Goal: Find specific page/section: Find specific page/section

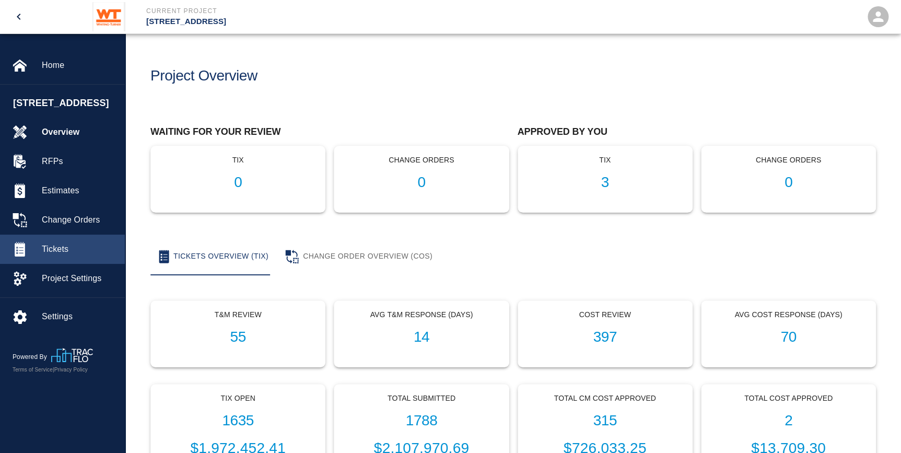
click at [72, 255] on span "Tickets" at bounding box center [79, 249] width 75 height 13
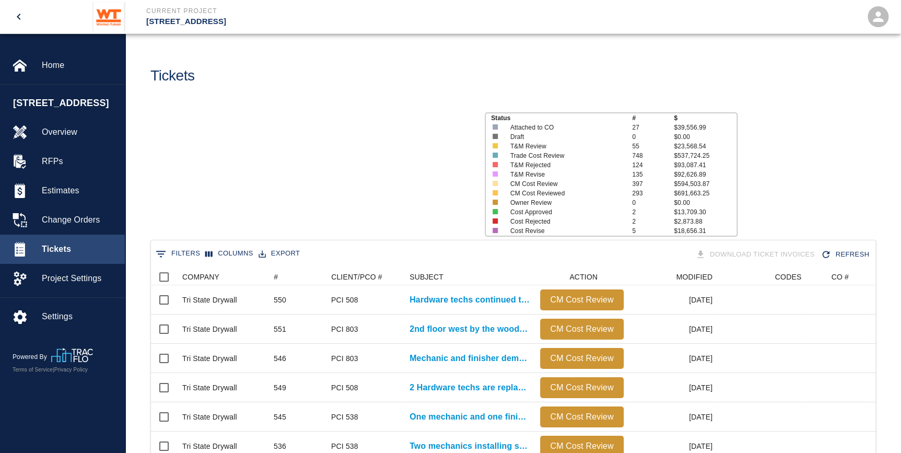
scroll to position [601, 717]
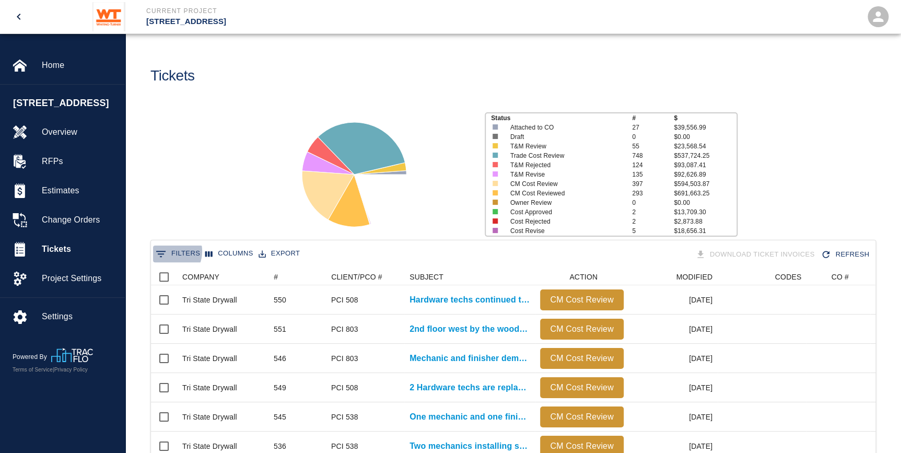
click at [165, 251] on icon "Show filters" at bounding box center [161, 254] width 13 height 13
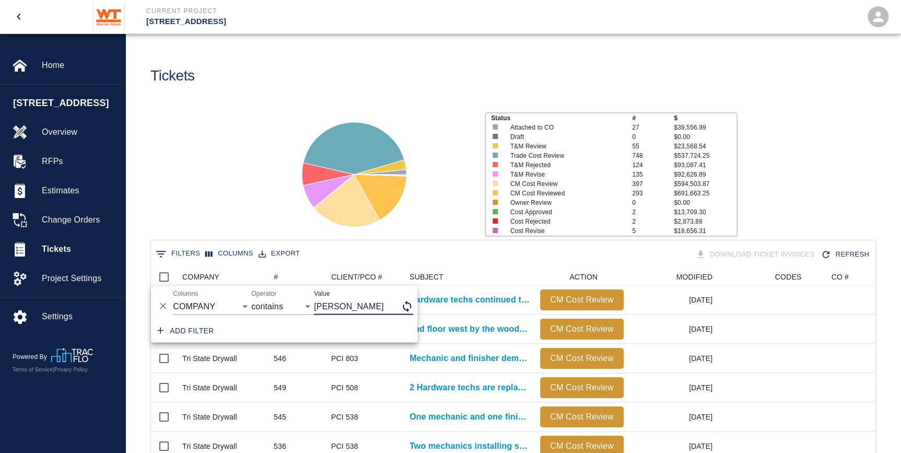
type input "[PERSON_NAME]"
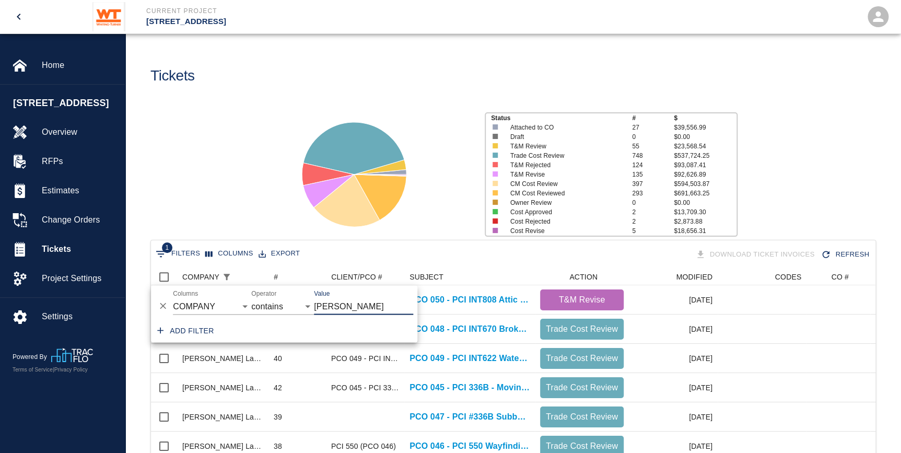
click at [193, 186] on div "Status # $ Attached to CO 27 $39,556.99 Draft 0 $0.00 T&M Review 55 $23,568.54 …" at bounding box center [509, 170] width 784 height 139
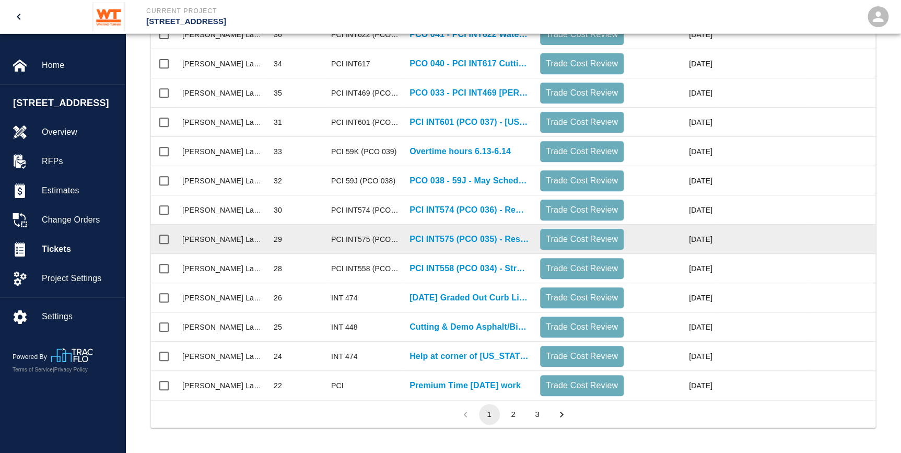
scroll to position [475, 0]
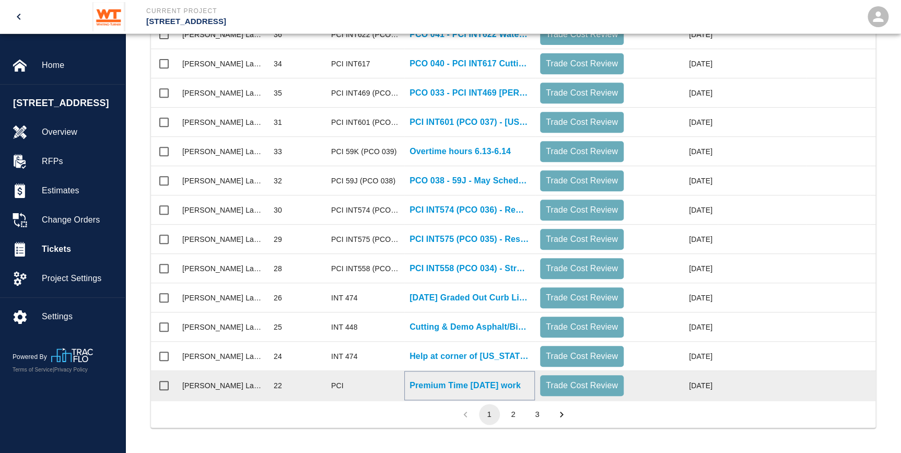
click at [470, 379] on p "Premium Time [DATE] work" at bounding box center [464, 385] width 111 height 13
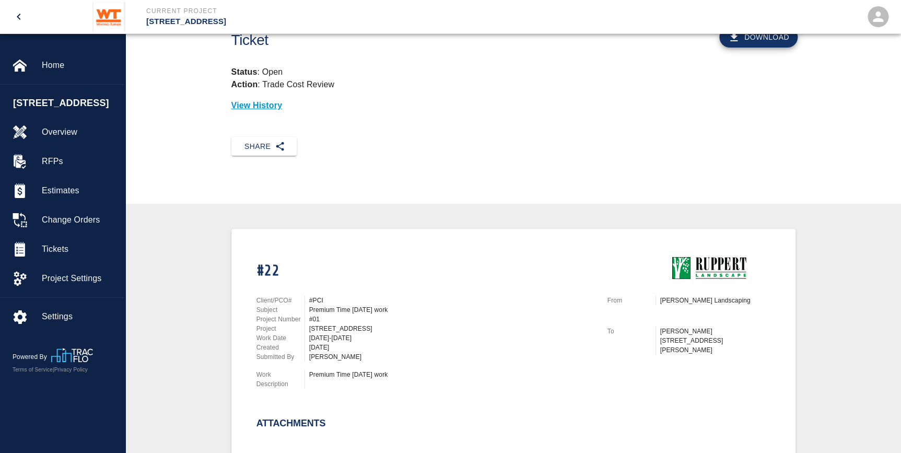
scroll to position [332, 0]
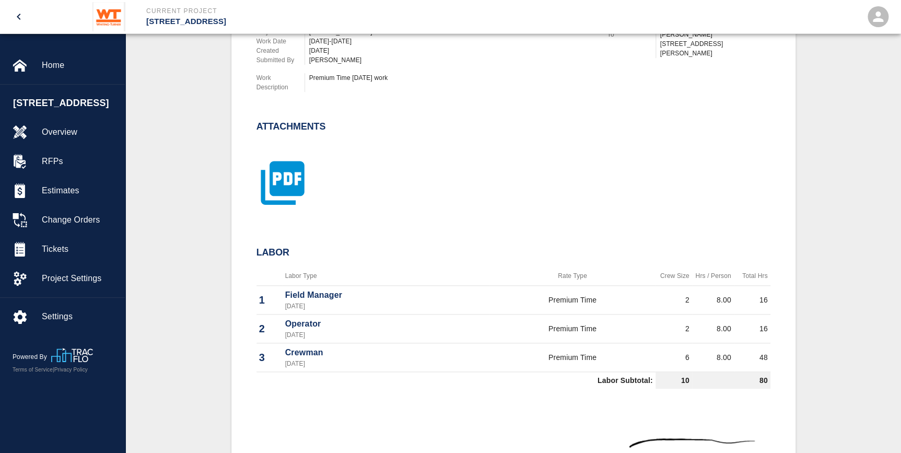
click at [295, 183] on icon "button" at bounding box center [282, 182] width 43 height 43
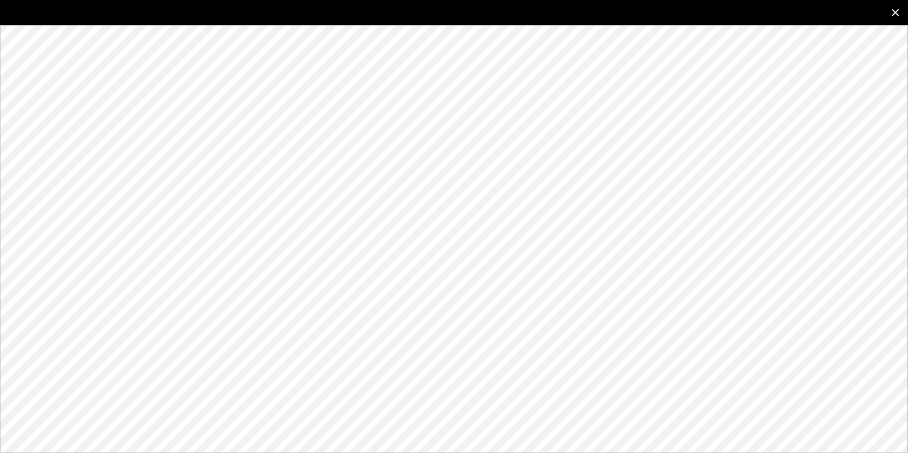
click at [891, 10] on icon "close" at bounding box center [895, 12] width 13 height 13
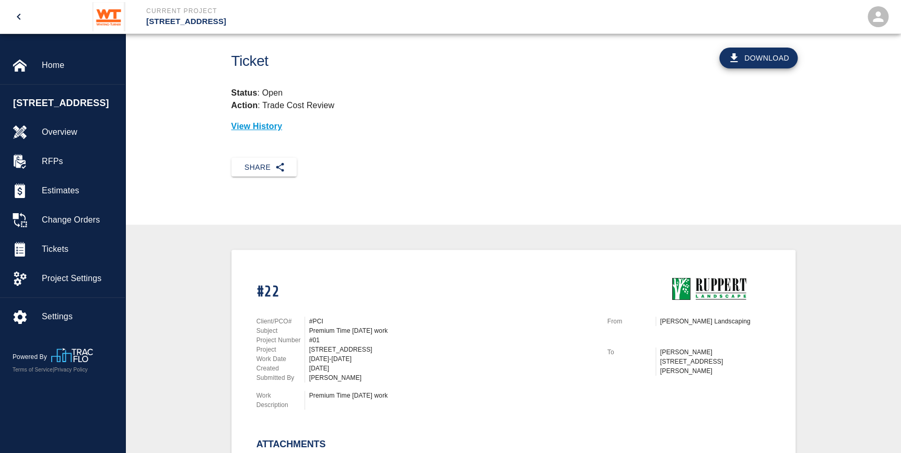
scroll to position [0, 0]
